Goal: Information Seeking & Learning: Learn about a topic

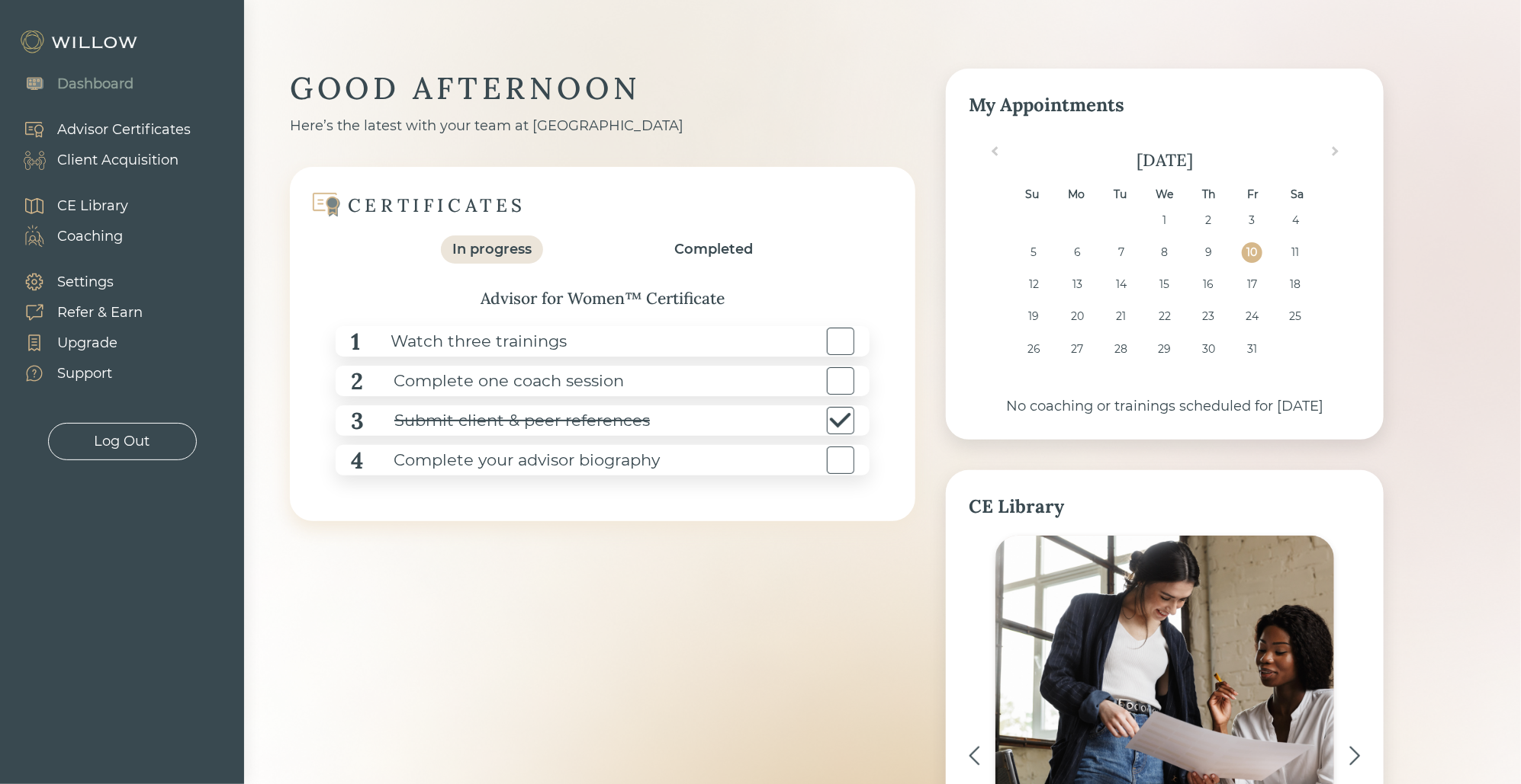
click at [139, 127] on div "Advisor Certificates" at bounding box center [124, 130] width 134 height 21
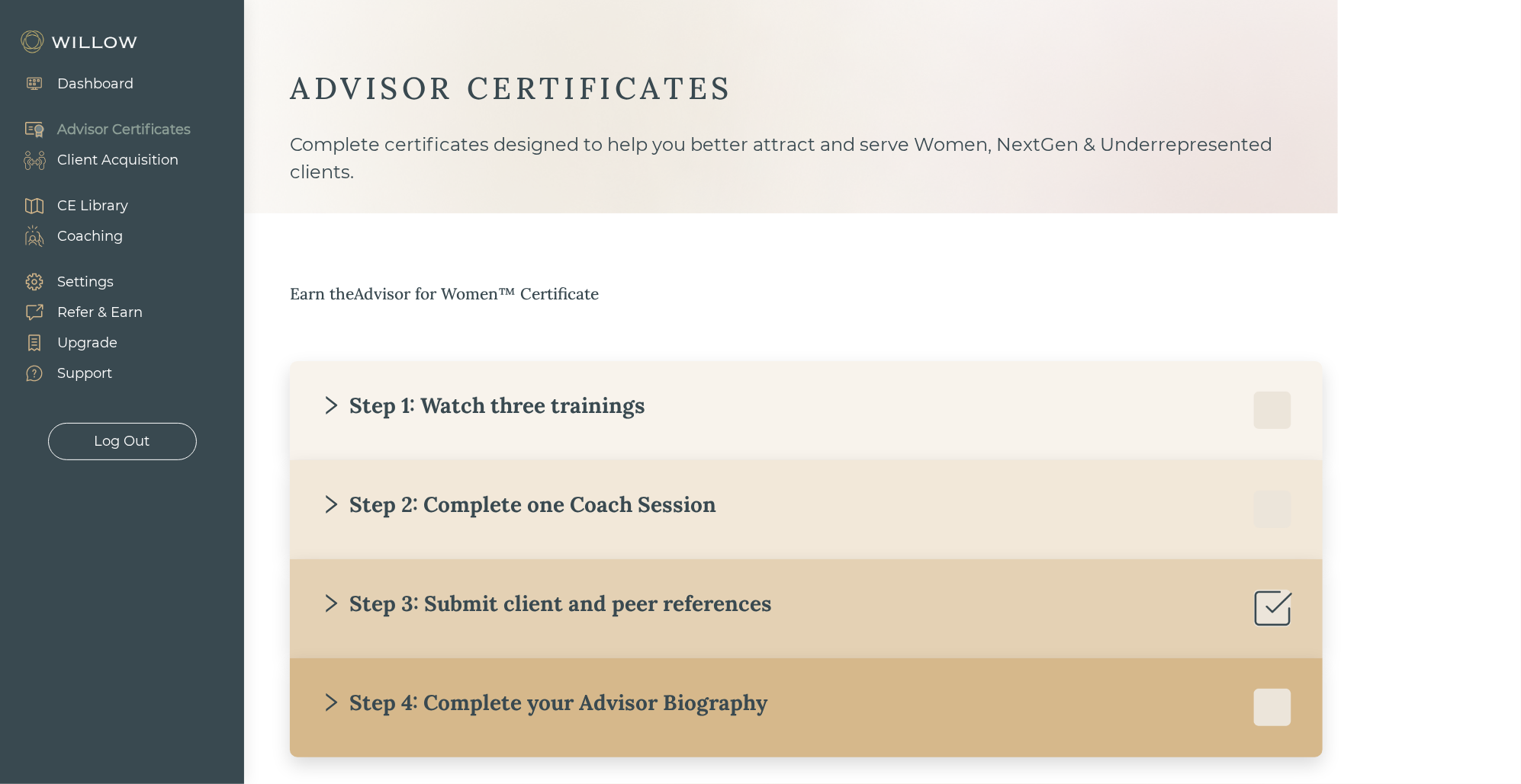
click at [435, 427] on div "Step 1: Watch three trainings" at bounding box center [806, 410] width 971 height 39
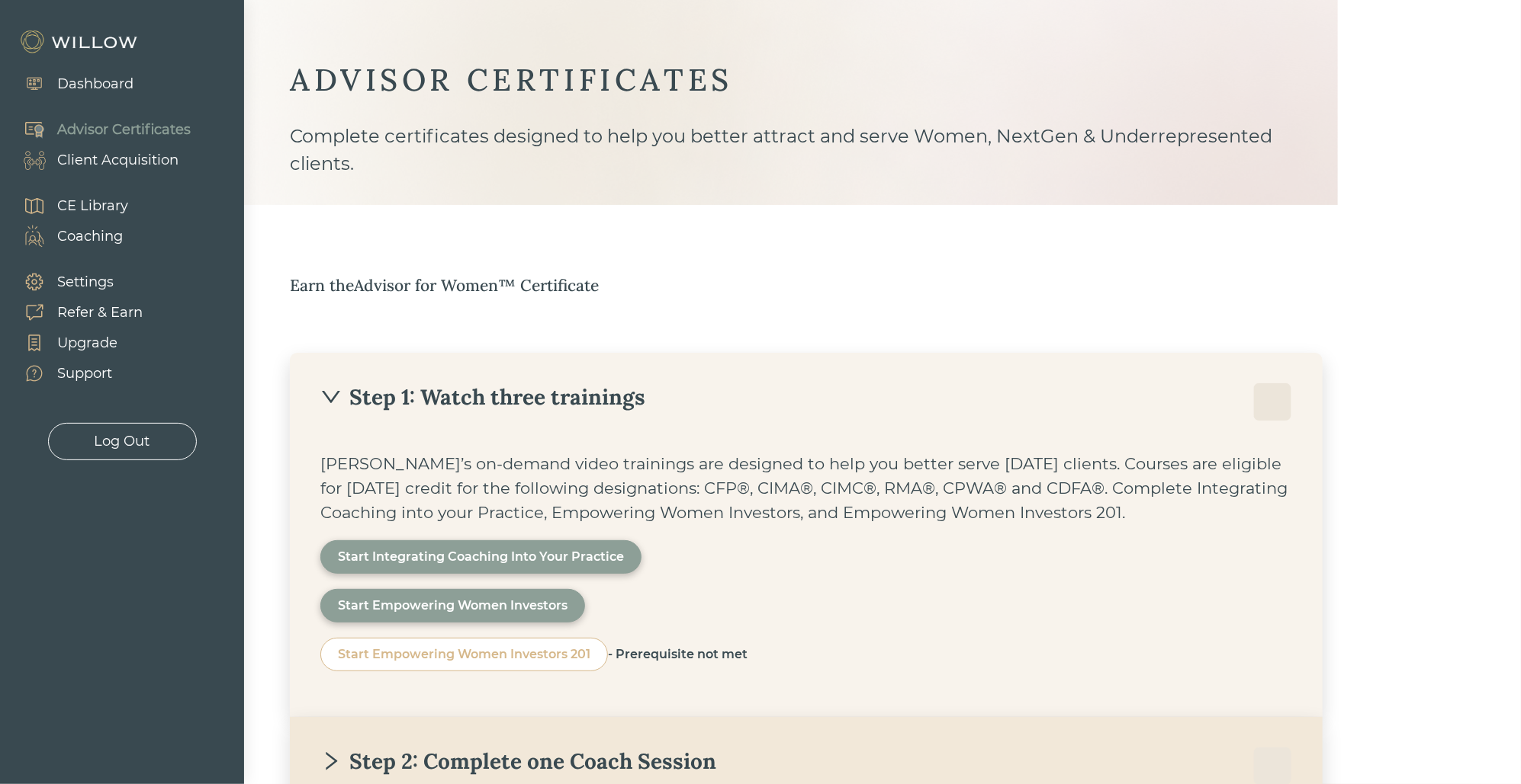
scroll to position [44, 0]
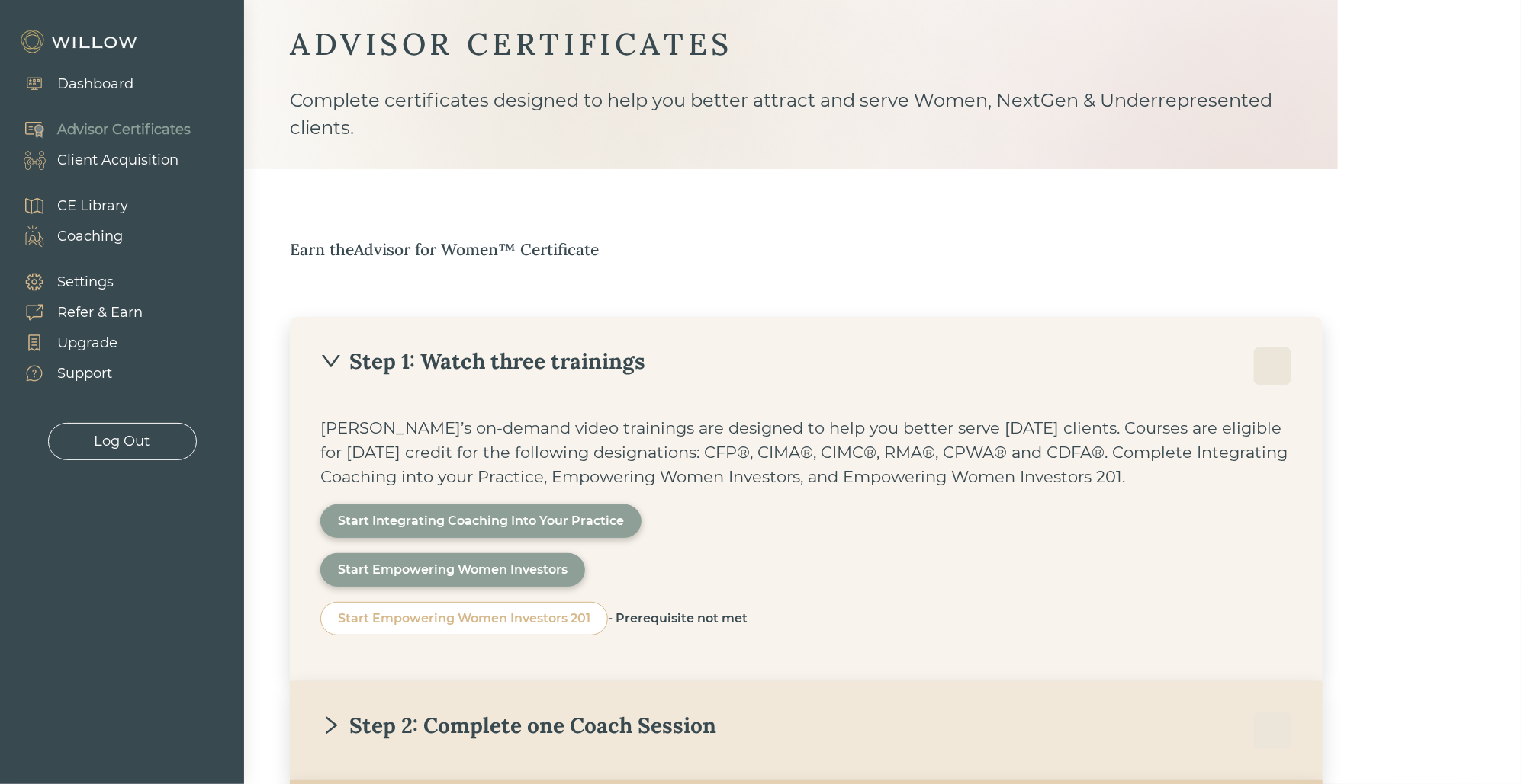
click at [124, 92] on div "Dashboard" at bounding box center [95, 84] width 76 height 21
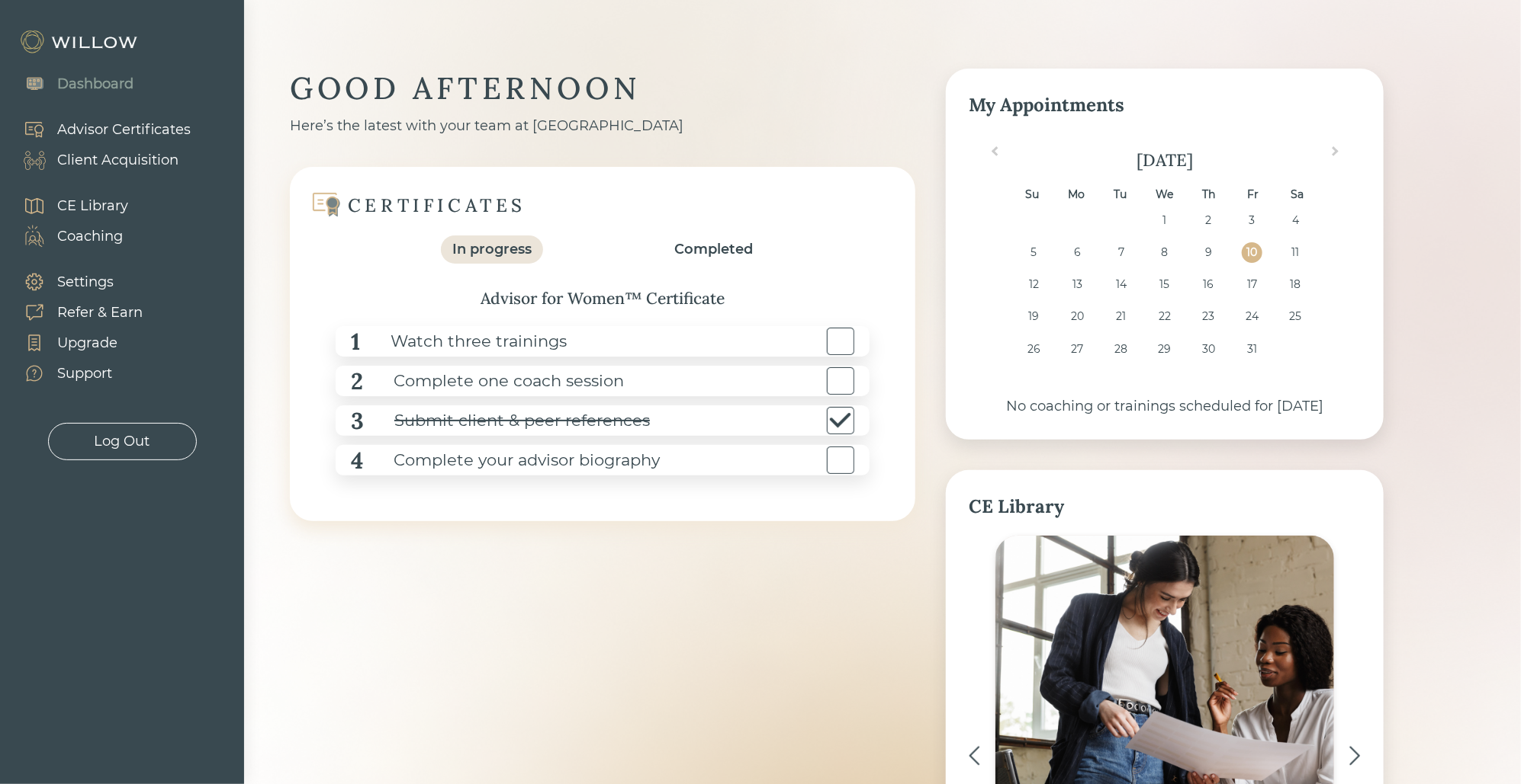
click at [114, 130] on div "Advisor Certificates" at bounding box center [124, 130] width 134 height 21
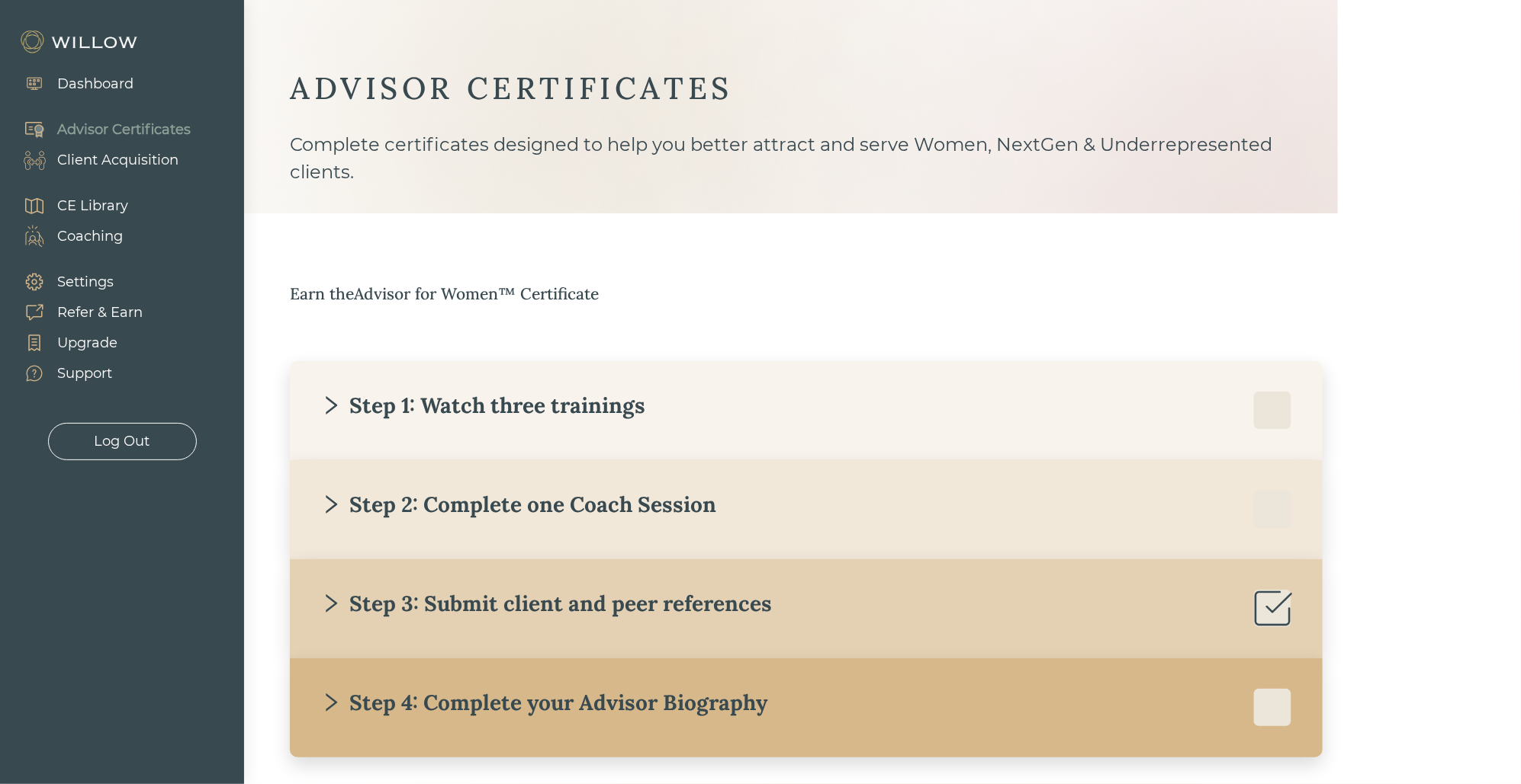
scroll to position [65, 0]
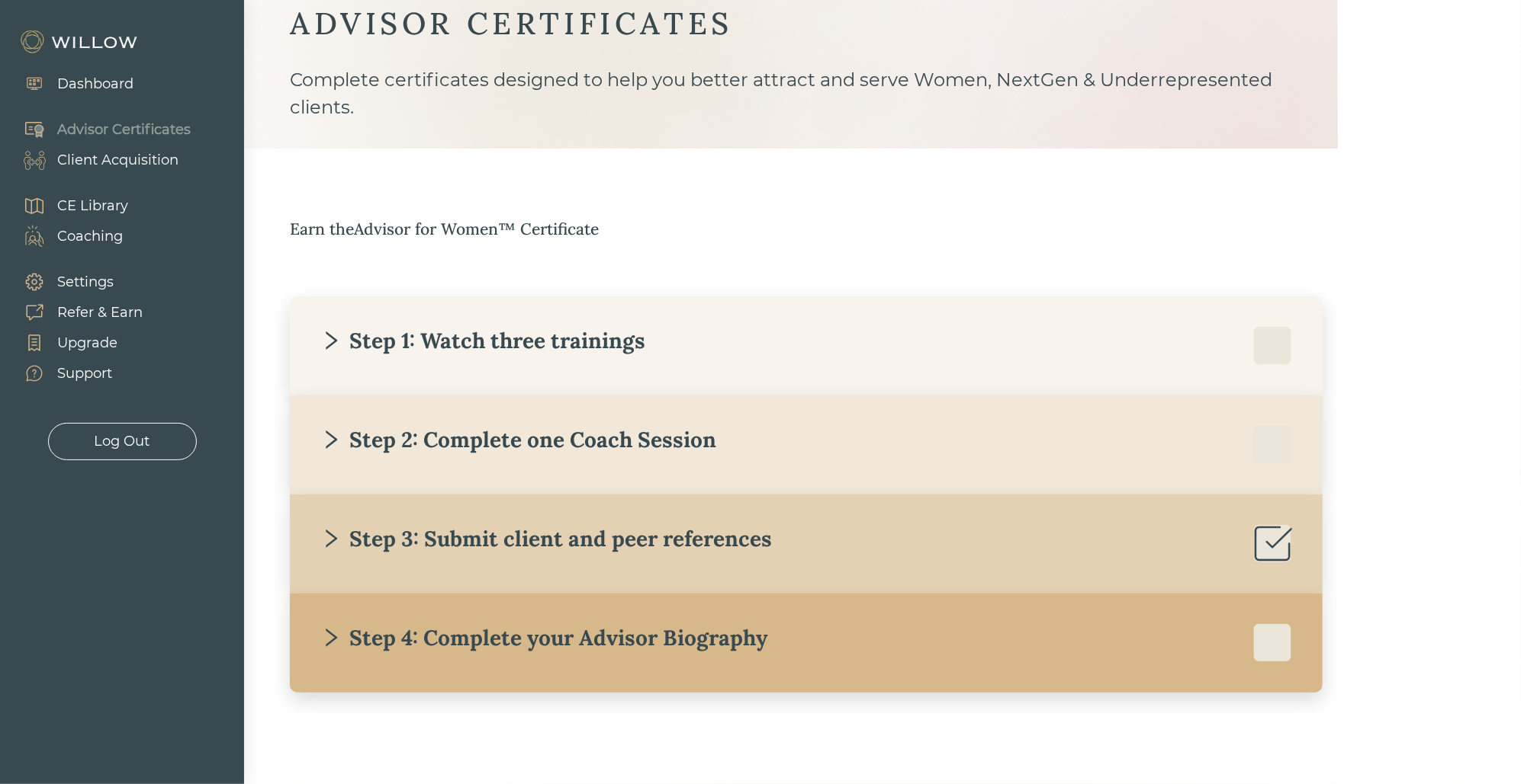
click at [489, 355] on div "Step 1: Watch three trainings" at bounding box center [806, 346] width 971 height 39
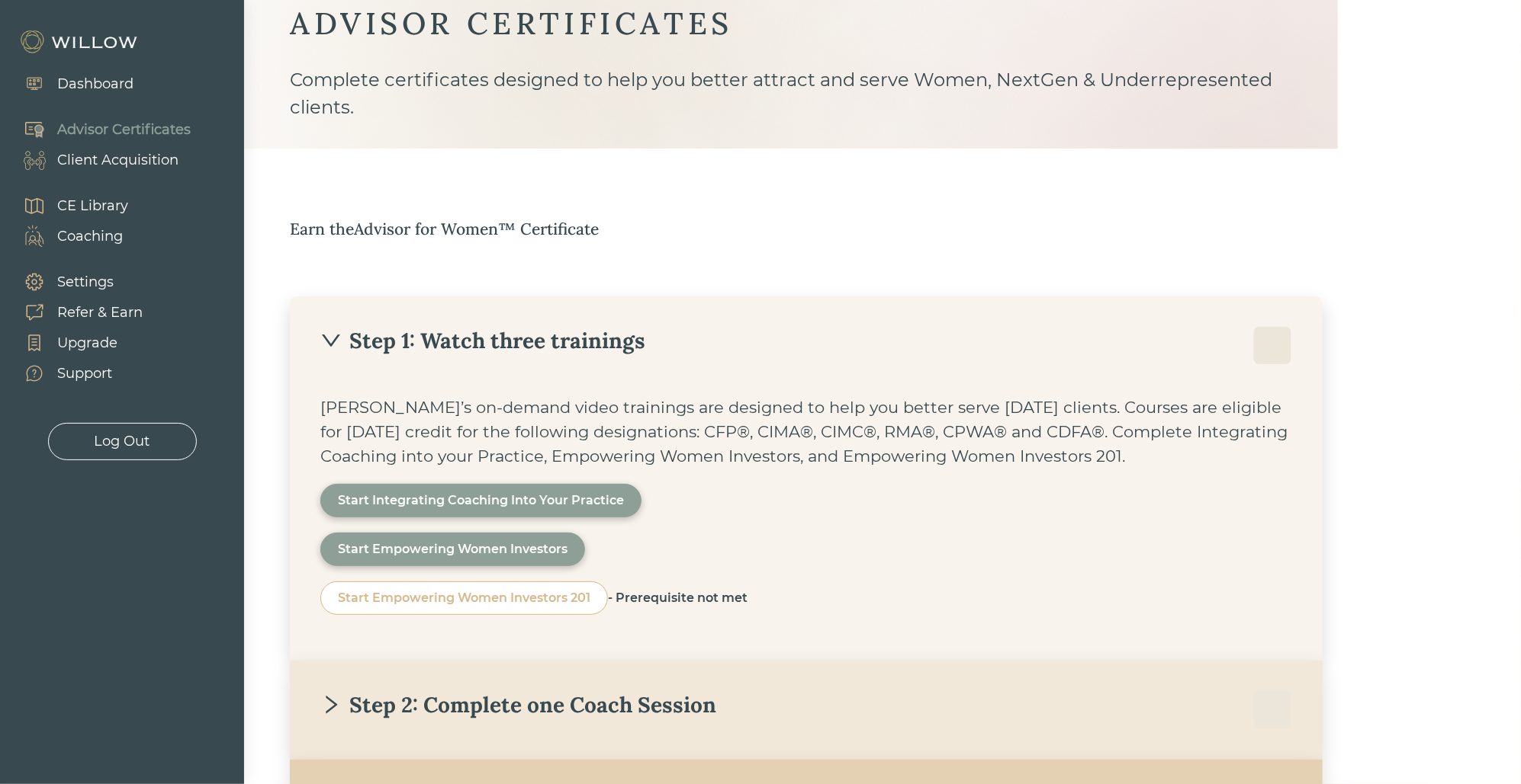
click at [489, 355] on div "Step 1: Watch three trainings" at bounding box center [806, 346] width 971 height 39
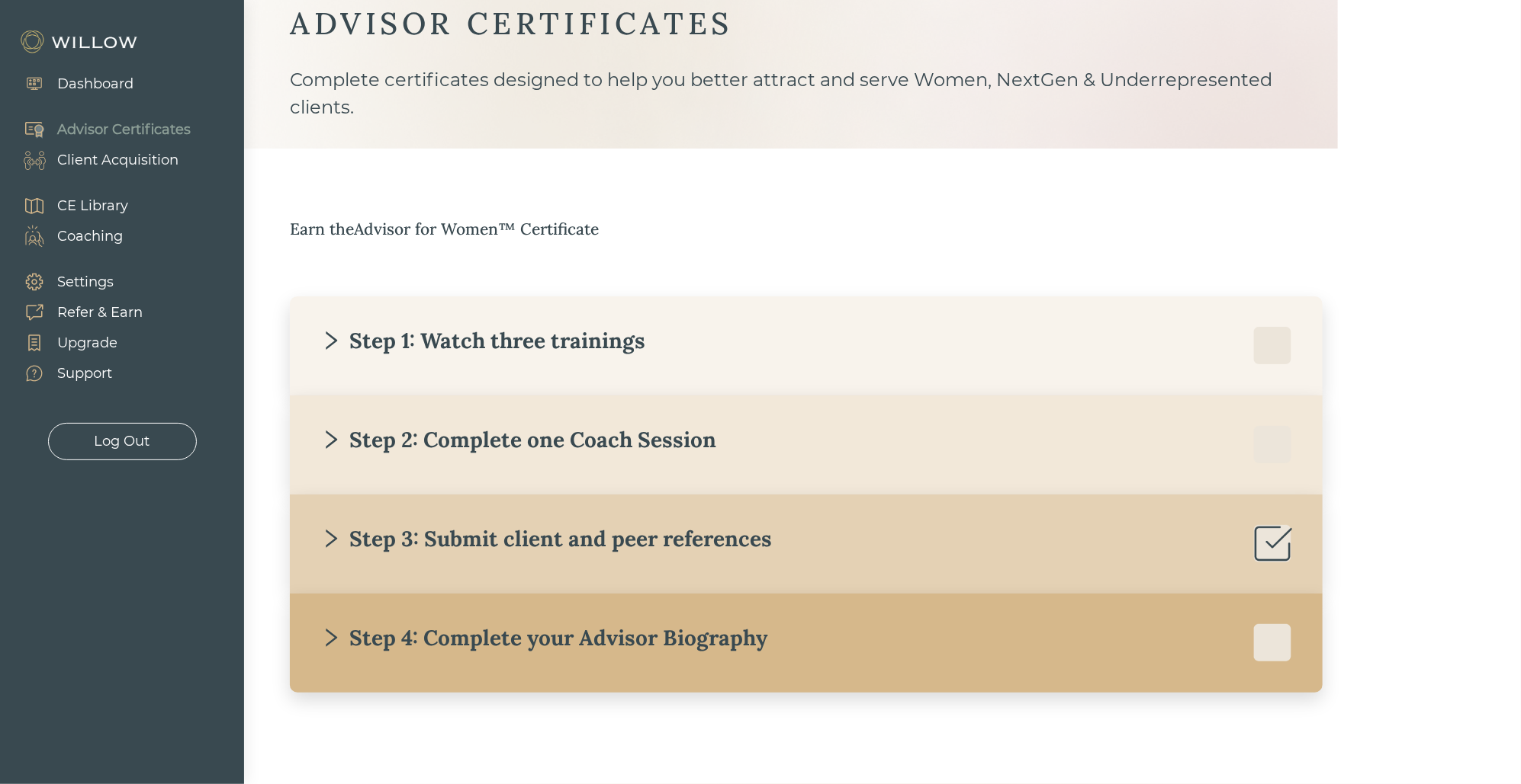
click at [509, 442] on div "Step 2: Complete one Coach Session" at bounding box center [518, 440] width 396 height 28
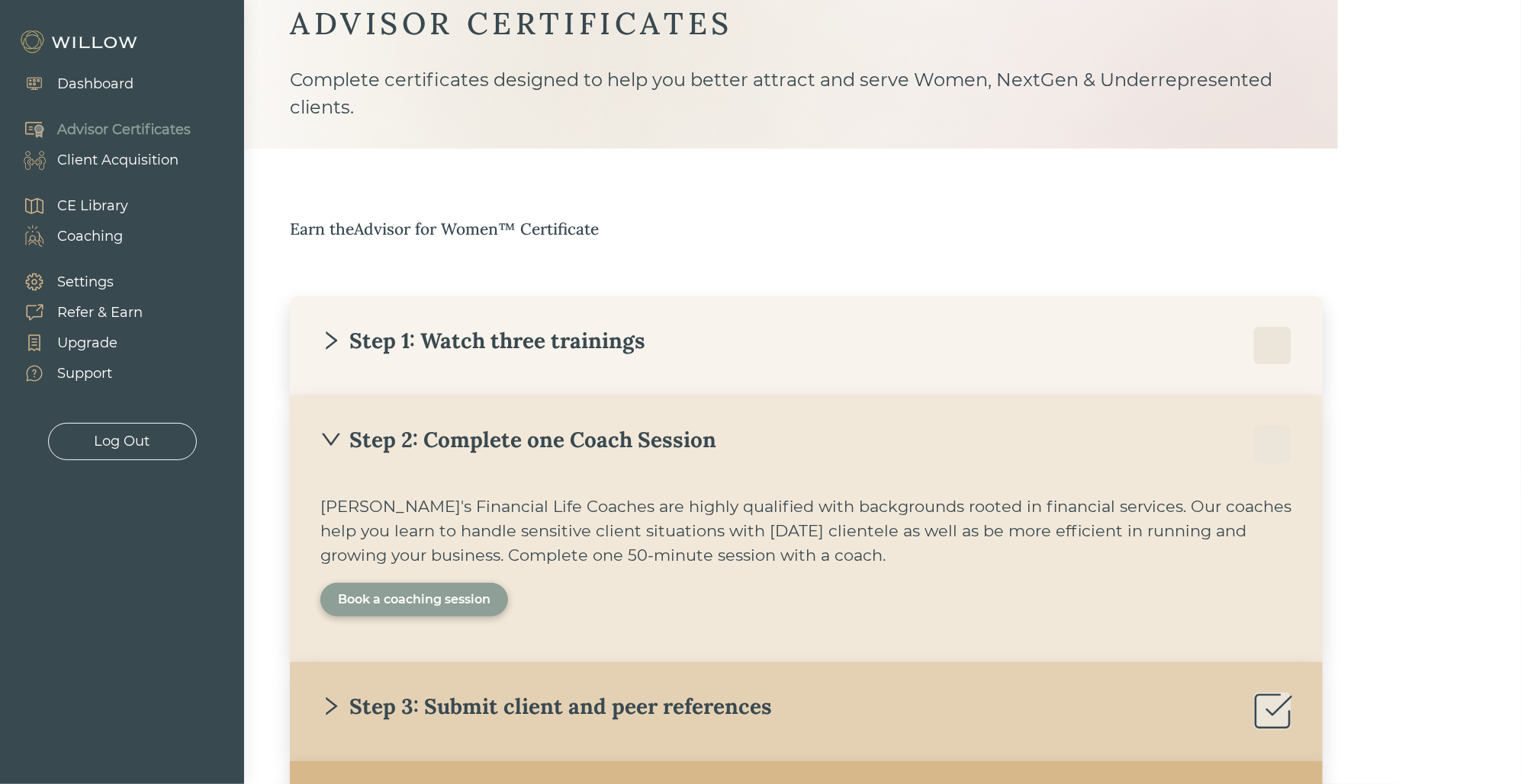
click at [509, 443] on div "Step 2: Complete one Coach Session" at bounding box center [518, 440] width 396 height 28
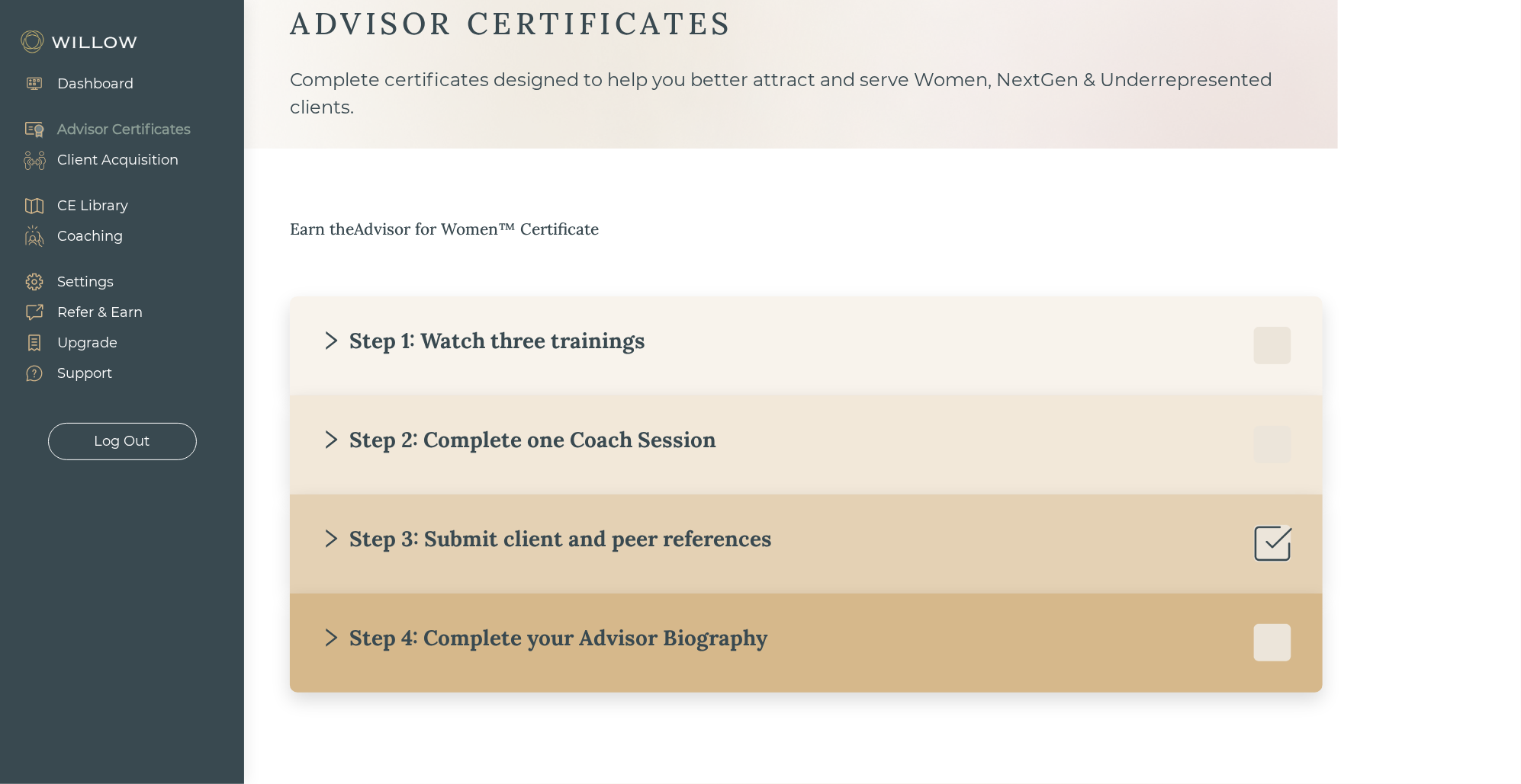
click at [538, 520] on div "Step 3: Submit client and peer references [PERSON_NAME] requires you to submit …" at bounding box center [806, 544] width 1032 height 99
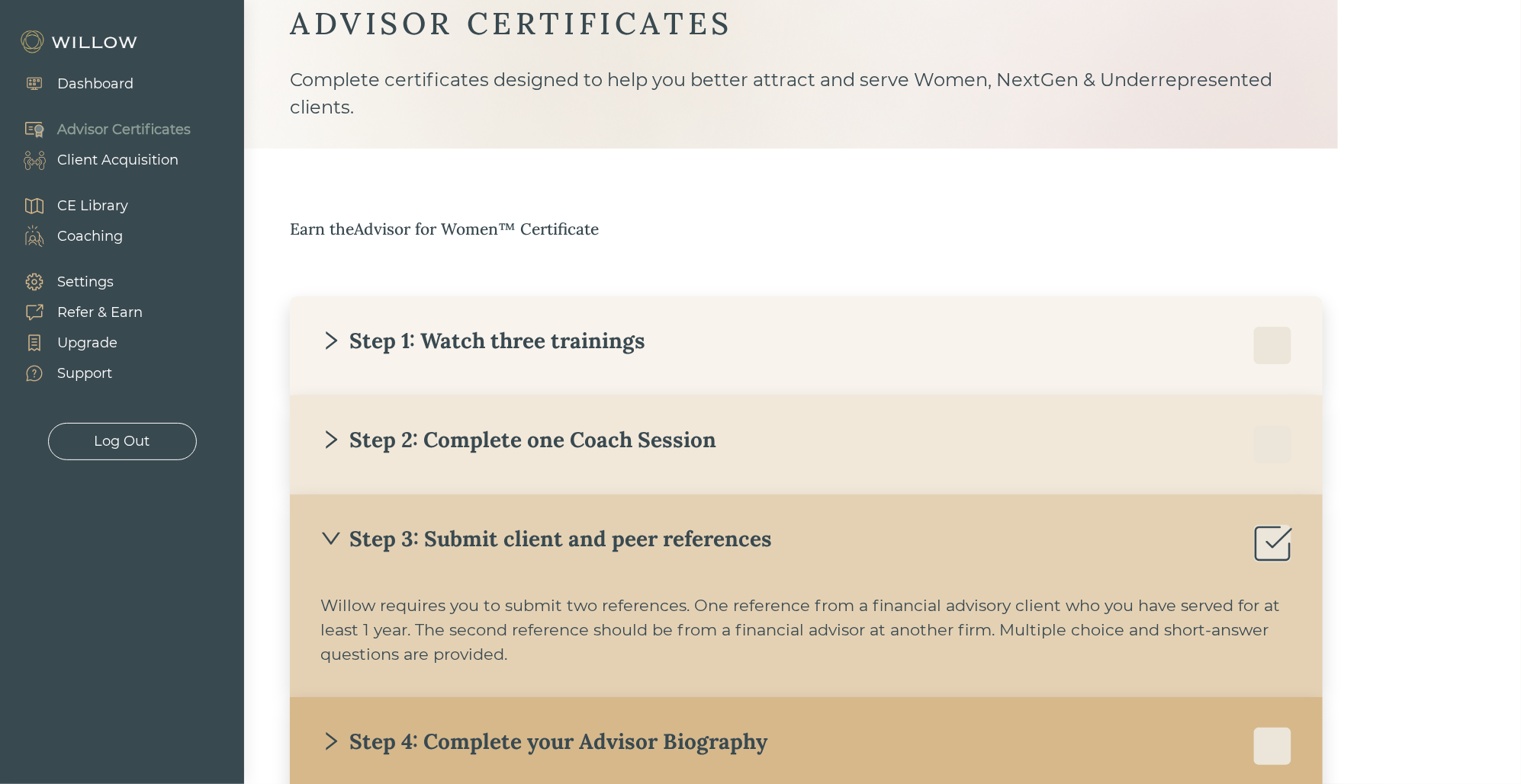
click at [538, 521] on div "Step 3: Submit client and peer references [PERSON_NAME] requires you to submit …" at bounding box center [806, 595] width 1032 height 203
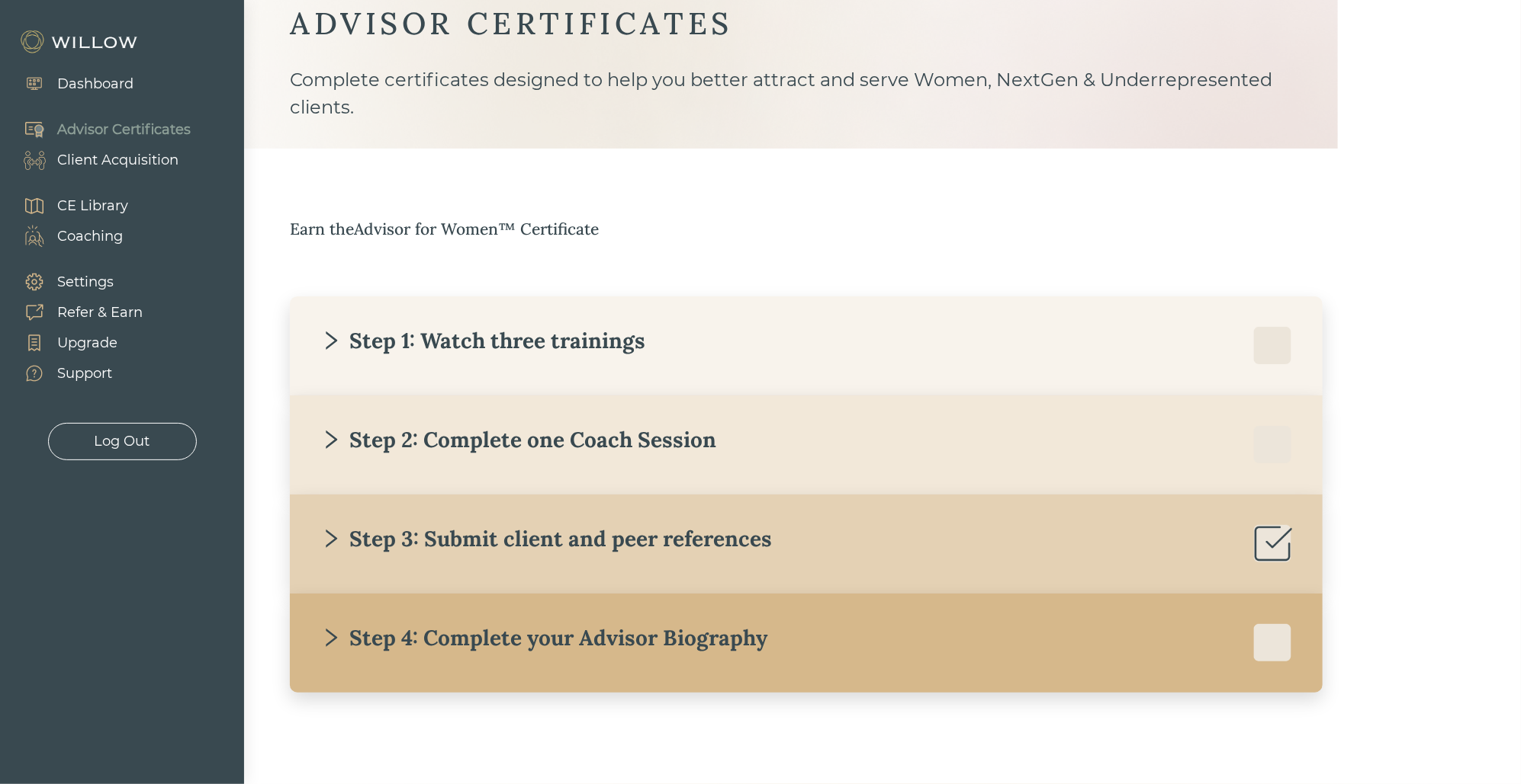
click at [541, 641] on div "Step 4: Complete your Advisor Biography" at bounding box center [544, 639] width 447 height 28
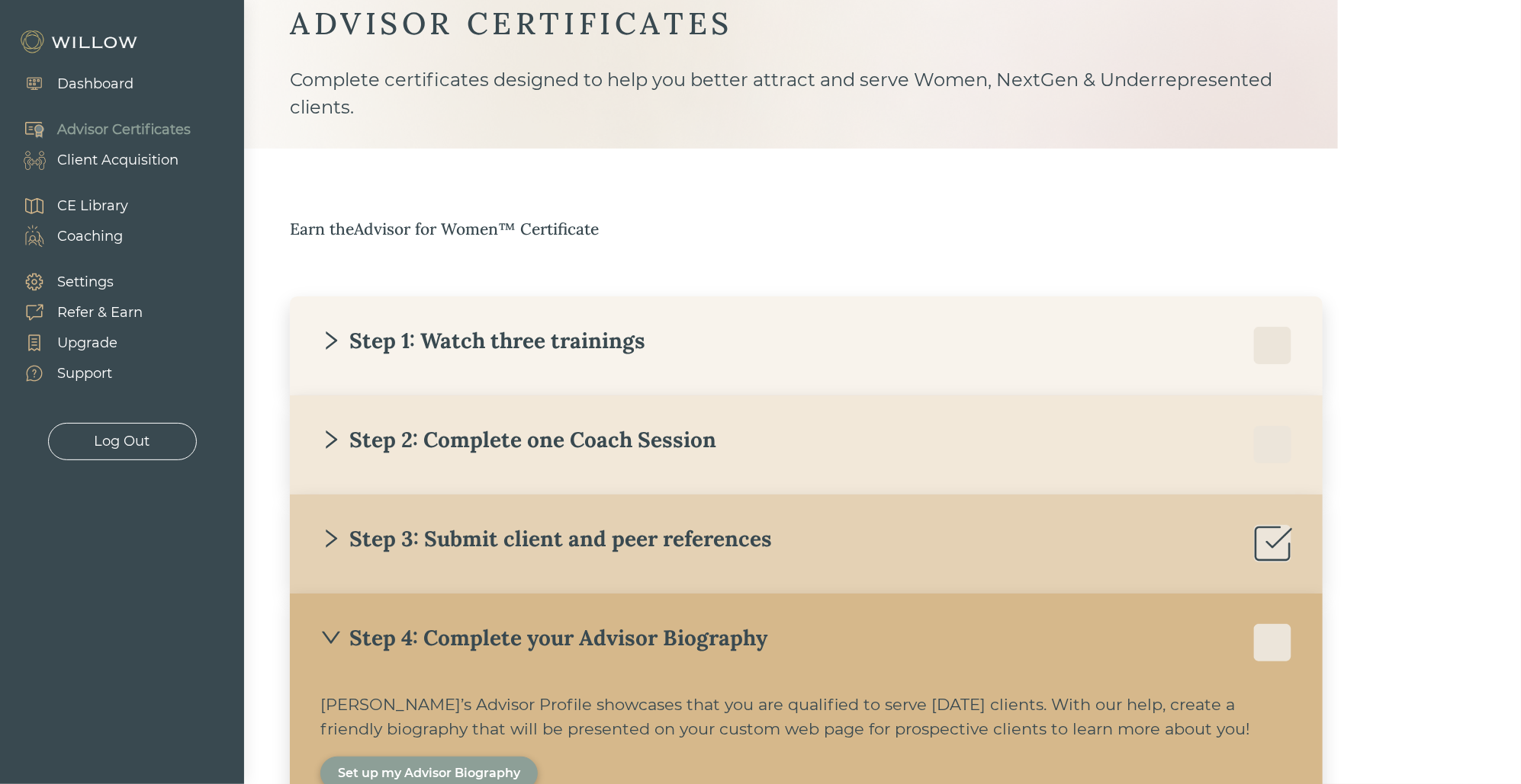
click at [541, 641] on div "Step 4: Complete your Advisor Biography" at bounding box center [544, 639] width 447 height 28
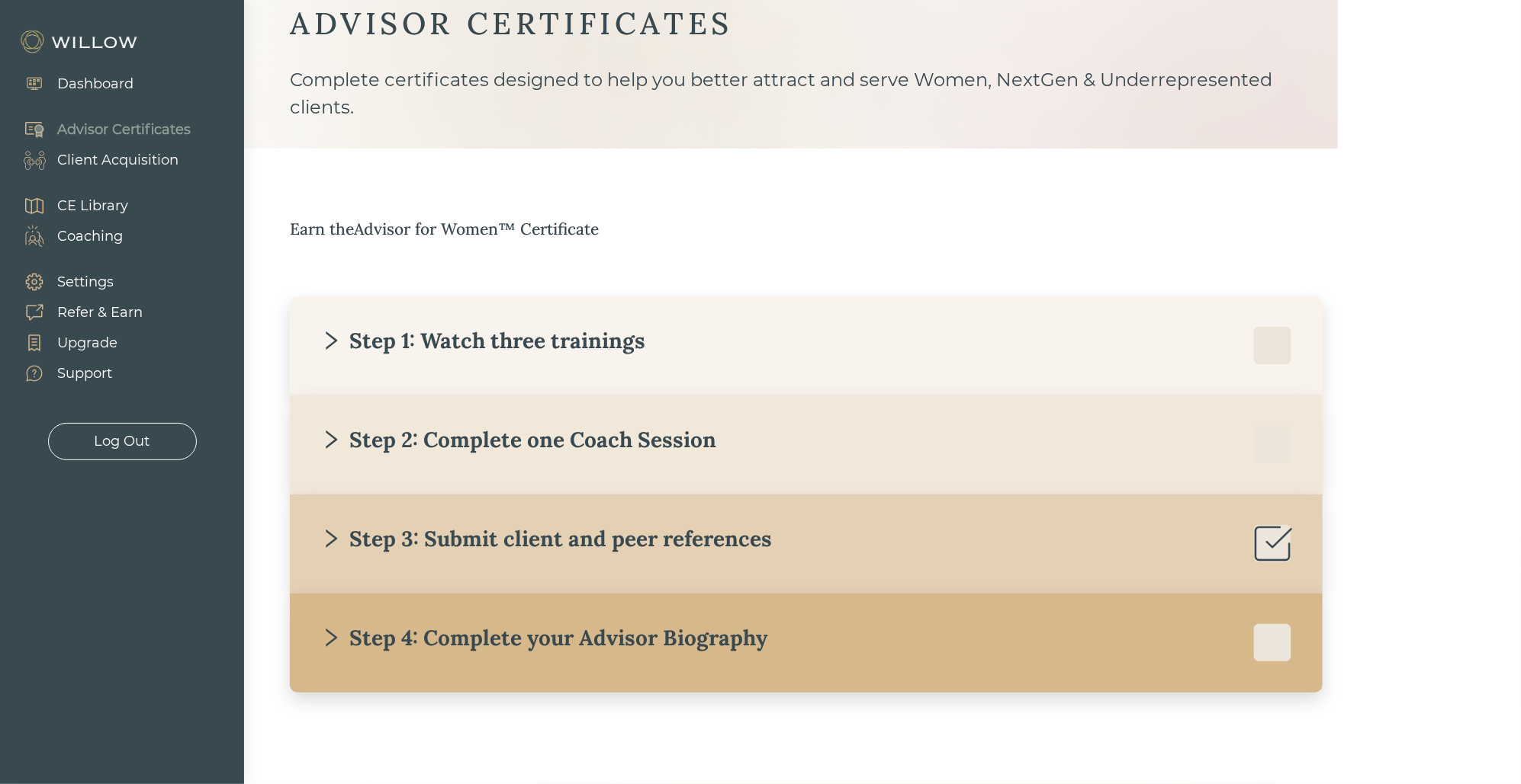
click at [512, 348] on div "Step 1: Watch three trainings" at bounding box center [483, 341] width 324 height 28
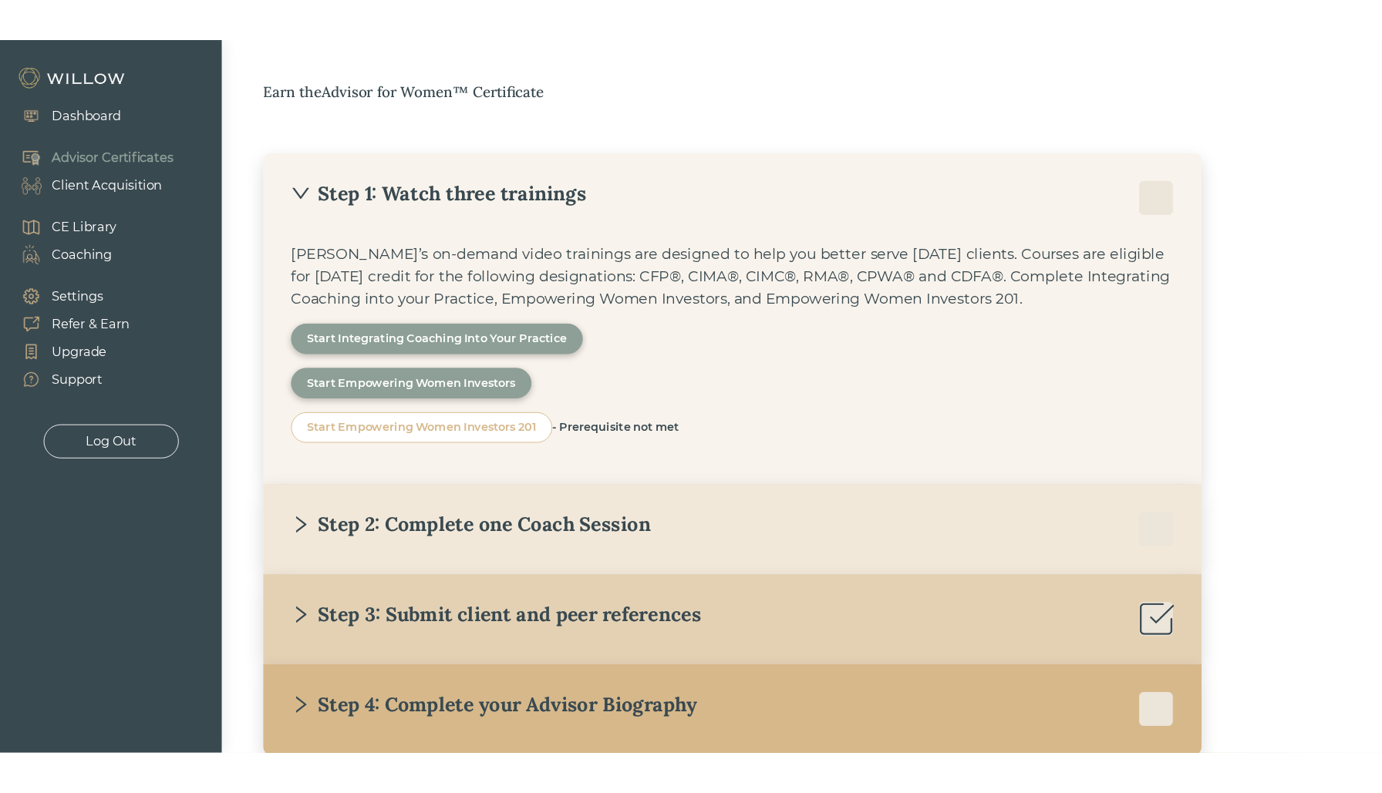
scroll to position [334, 0]
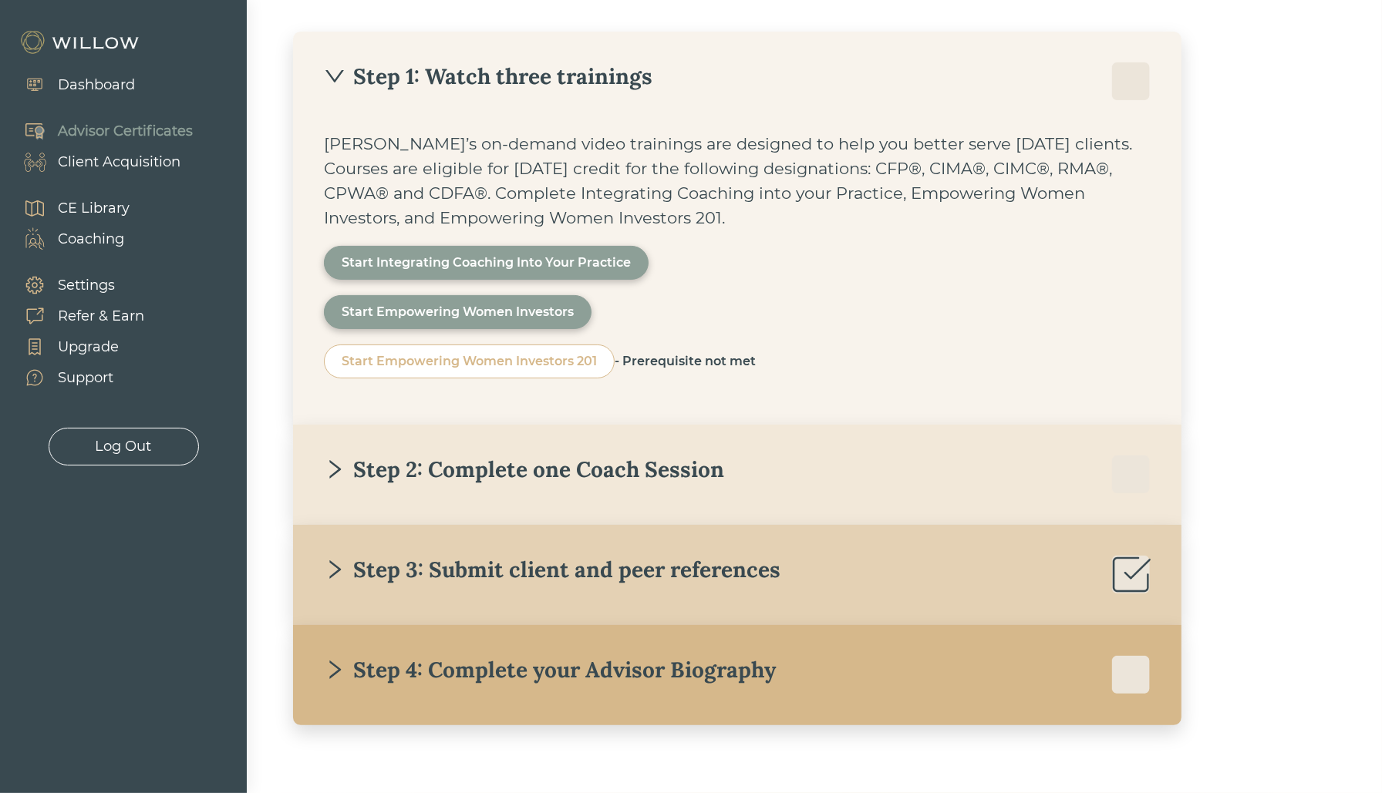
click at [1220, 240] on div "Earn the Advisor for Women™ Certificate Step 1: Watch three trainings [PERSON_N…" at bounding box center [768, 338] width 950 height 774
